Goal: Task Accomplishment & Management: Use online tool/utility

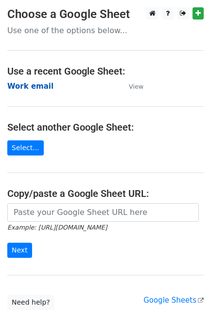
click at [30, 84] on strong "Work email" at bounding box center [30, 86] width 46 height 9
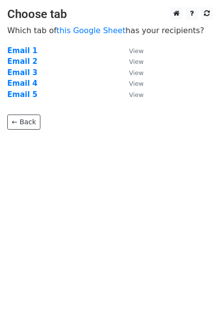
click at [17, 50] on strong "Email 1" at bounding box center [22, 50] width 30 height 9
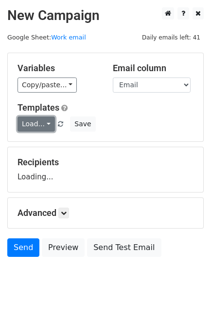
click at [37, 123] on link "Load..." at bounding box center [36, 123] width 37 height 15
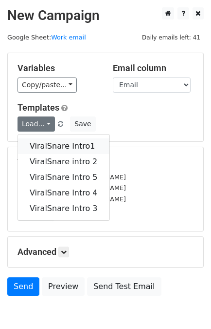
click at [49, 139] on link "ViralSnare Intro1" at bounding box center [64, 146] width 92 height 16
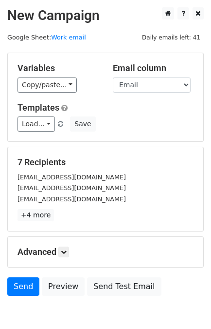
scroll to position [48, 0]
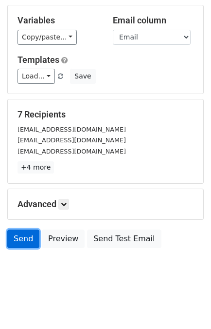
click at [20, 236] on link "Send" at bounding box center [23, 238] width 32 height 18
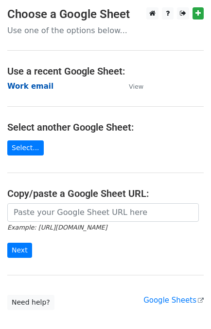
click at [17, 88] on strong "Work email" at bounding box center [30, 86] width 46 height 9
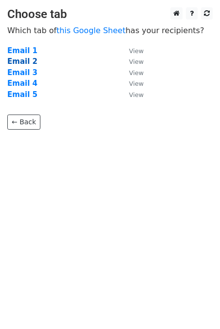
click at [24, 61] on strong "Email 2" at bounding box center [22, 61] width 30 height 9
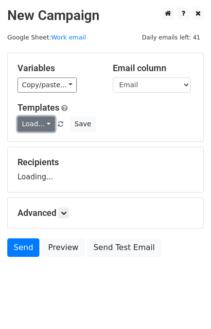
click at [37, 126] on link "Load..." at bounding box center [36, 123] width 37 height 15
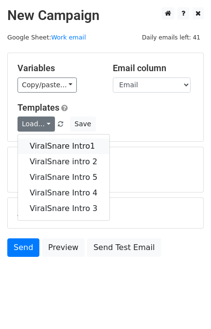
click at [44, 139] on link "ViralSnare Intro1" at bounding box center [64, 146] width 92 height 16
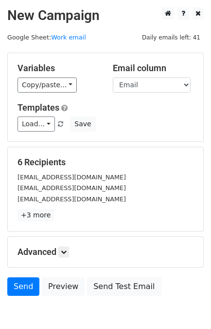
scroll to position [48, 0]
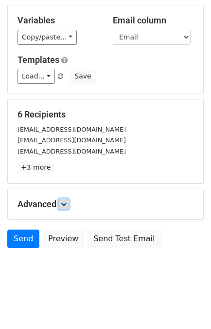
click at [68, 207] on link at bounding box center [63, 204] width 11 height 11
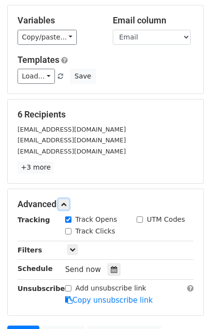
scroll to position [122, 0]
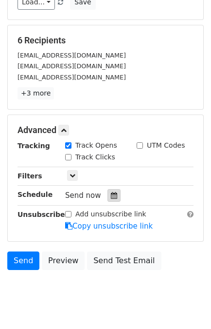
click at [111, 192] on icon at bounding box center [114, 195] width 6 height 7
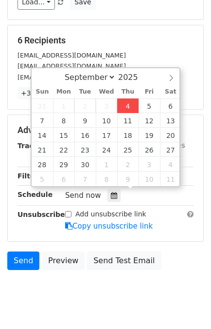
type input "2025-09-04 12:46"
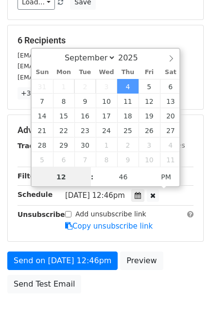
scroll to position [0, 0]
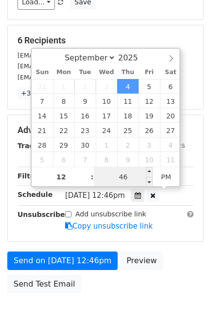
click at [124, 177] on input "46" at bounding box center [123, 176] width 59 height 19
type input "58"
type input "2025-09-04 12:58"
click at [185, 251] on div "Send on Sep 4 at 12:46pm Preview Send Test Email" at bounding box center [105, 274] width 211 height 47
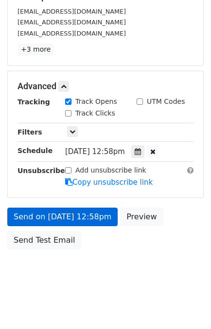
scroll to position [127, 0]
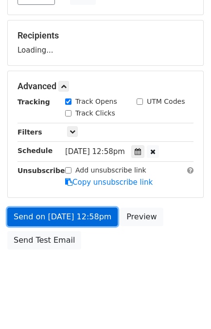
click at [73, 213] on link "Send on Sep 4 at 12:58pm" at bounding box center [62, 216] width 111 height 18
